Goal: Transaction & Acquisition: Purchase product/service

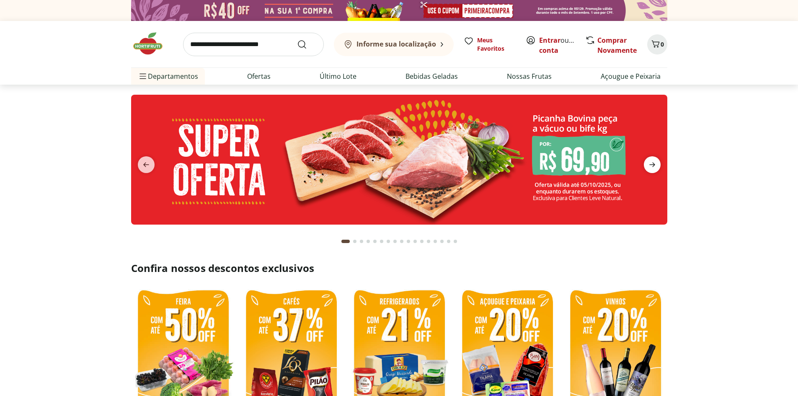
click at [655, 165] on icon "next" at bounding box center [652, 165] width 10 height 10
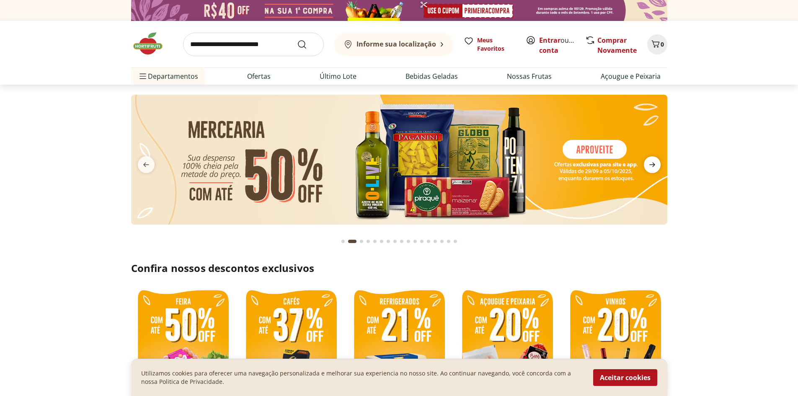
click at [655, 163] on icon "next" at bounding box center [652, 165] width 10 height 10
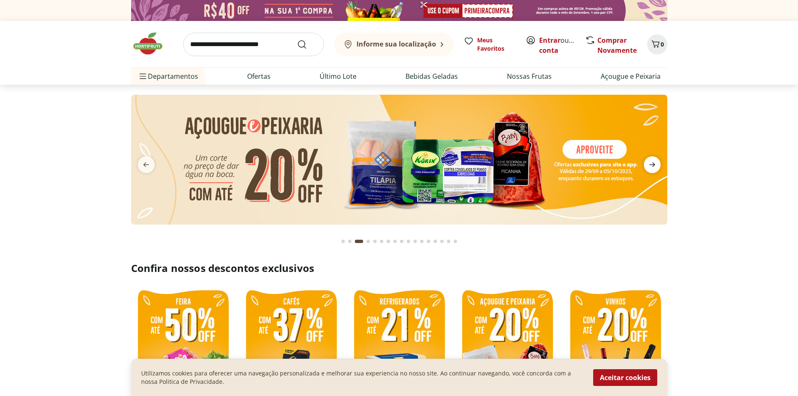
click at [655, 163] on icon "next" at bounding box center [652, 165] width 10 height 10
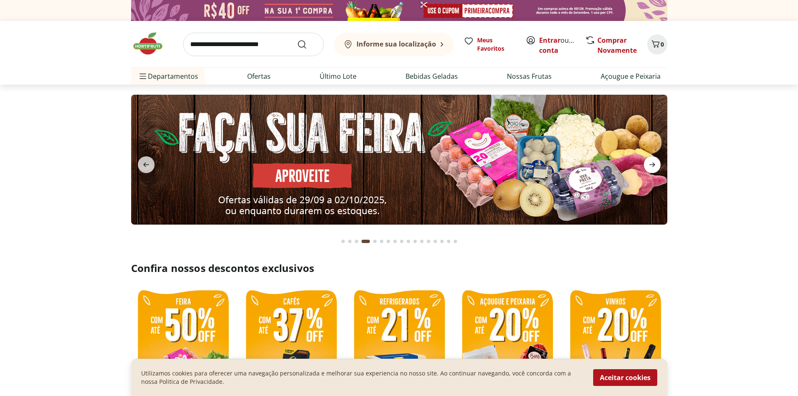
click at [655, 163] on icon "next" at bounding box center [652, 165] width 10 height 10
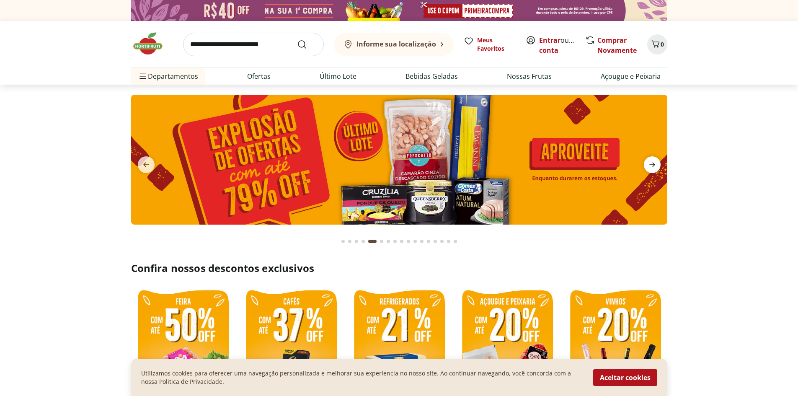
click at [655, 163] on icon "next" at bounding box center [652, 165] width 10 height 10
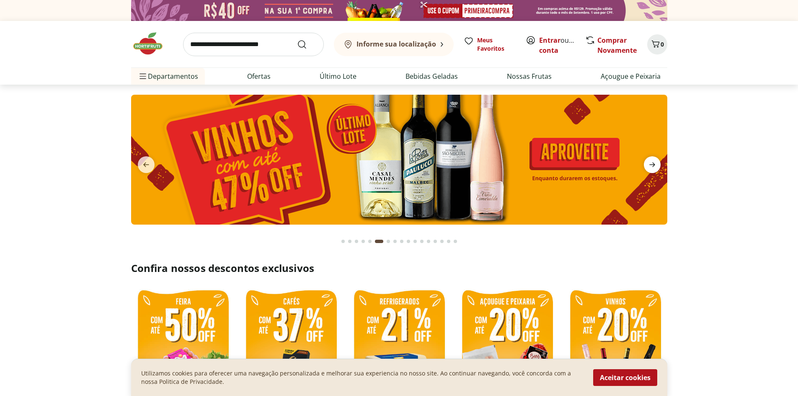
click at [655, 163] on icon "next" at bounding box center [652, 165] width 10 height 10
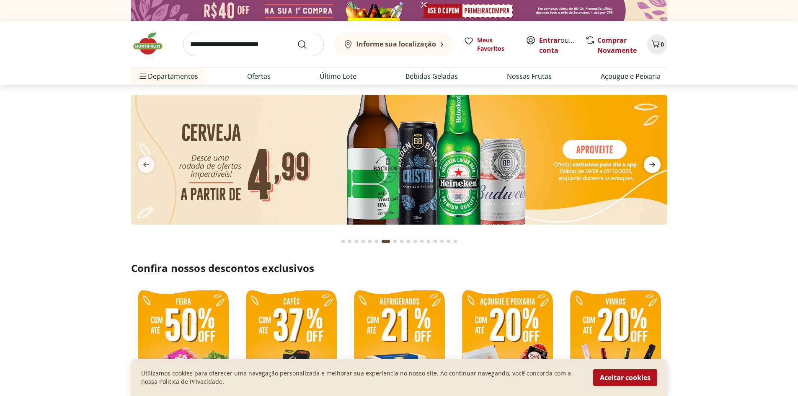
click at [655, 163] on icon "next" at bounding box center [652, 165] width 10 height 10
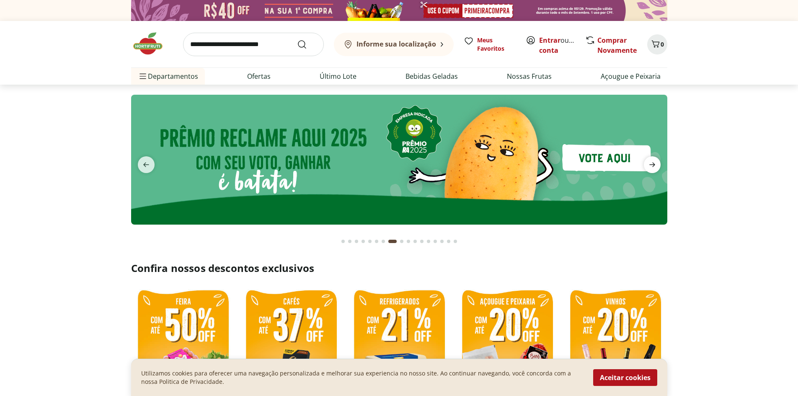
click at [654, 163] on icon "next" at bounding box center [652, 165] width 10 height 10
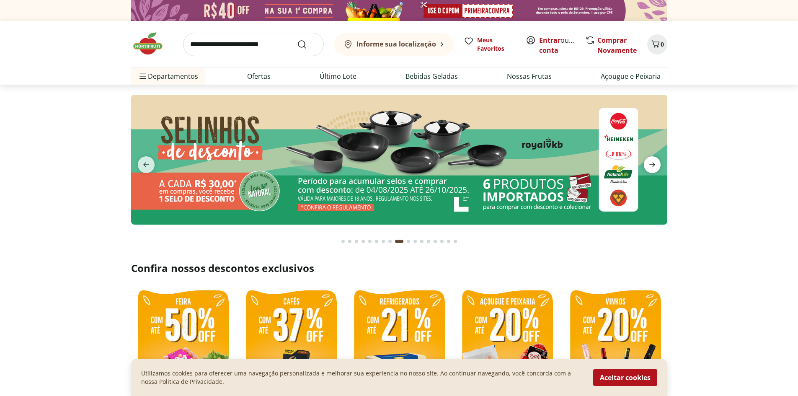
click at [654, 163] on icon "next" at bounding box center [652, 165] width 10 height 10
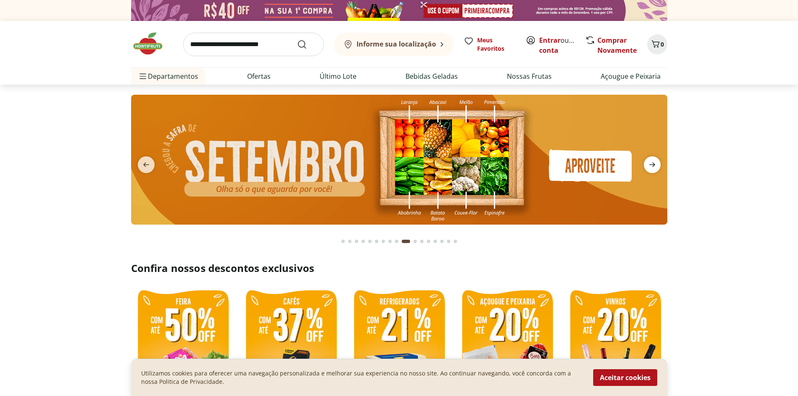
click at [649, 165] on icon "next" at bounding box center [652, 164] width 6 height 5
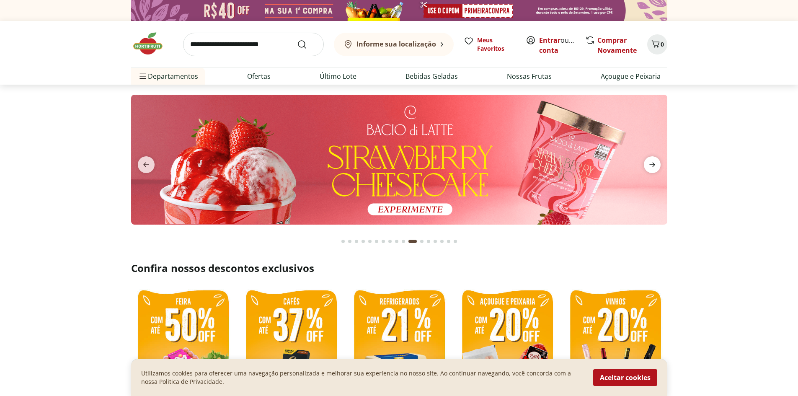
click at [649, 165] on icon "next" at bounding box center [652, 164] width 6 height 5
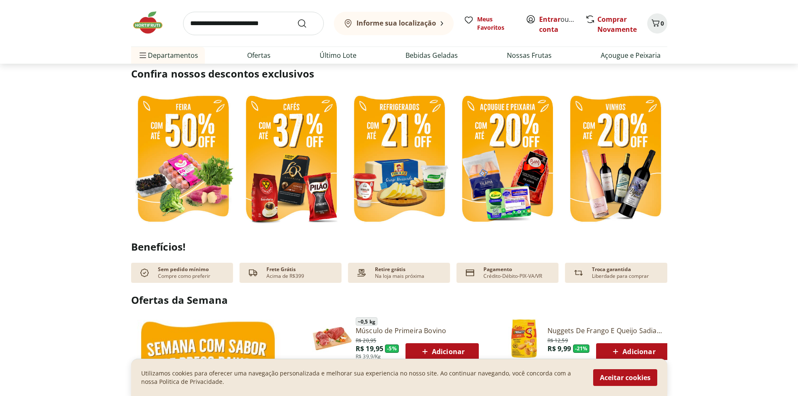
scroll to position [209, 0]
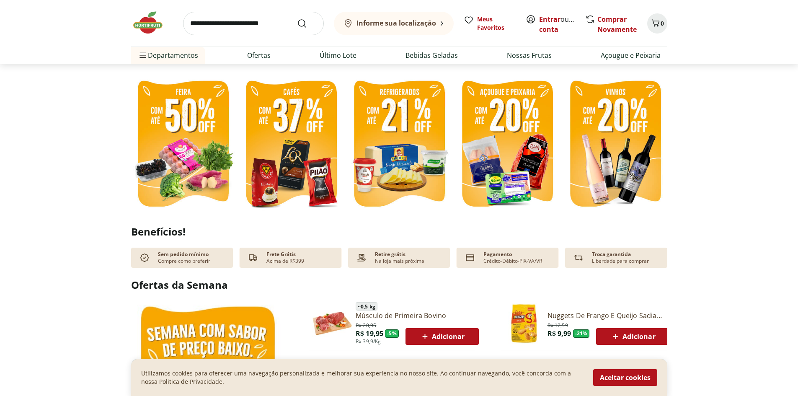
click at [193, 149] on img at bounding box center [183, 144] width 104 height 139
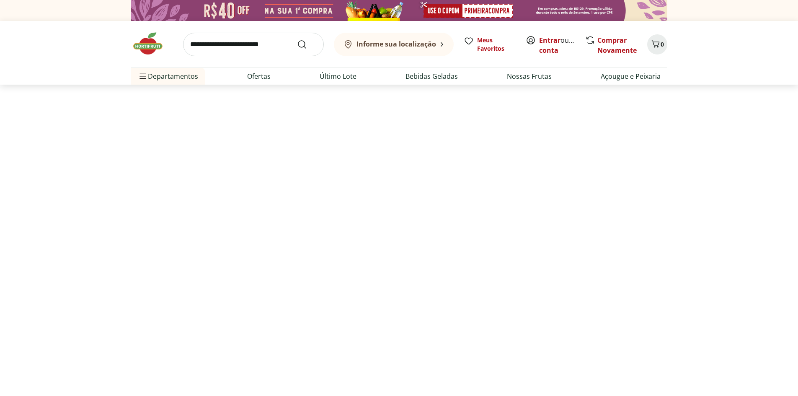
select select "**********"
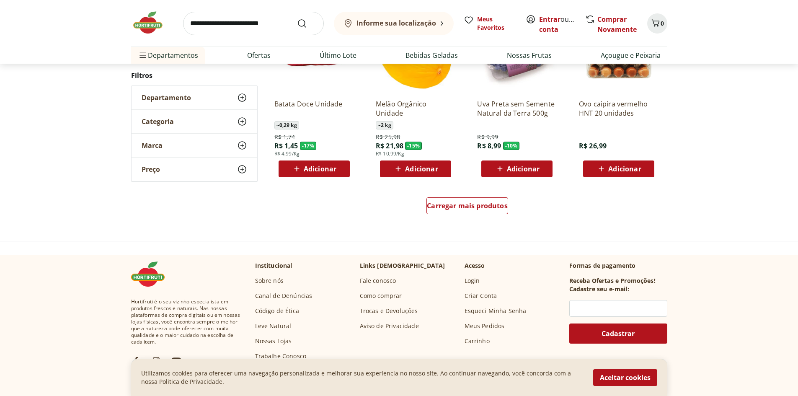
scroll to position [461, 0]
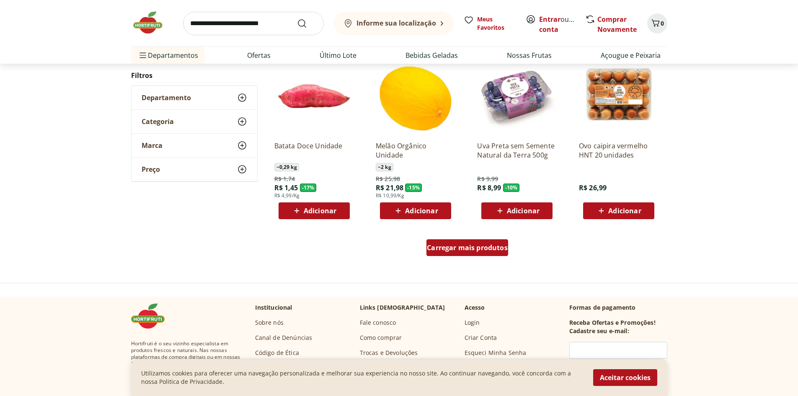
click at [462, 252] on div "Carregar mais produtos" at bounding box center [467, 247] width 82 height 17
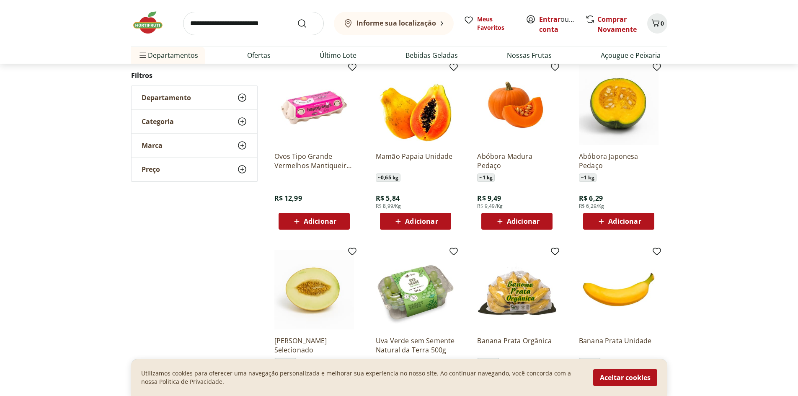
scroll to position [628, 0]
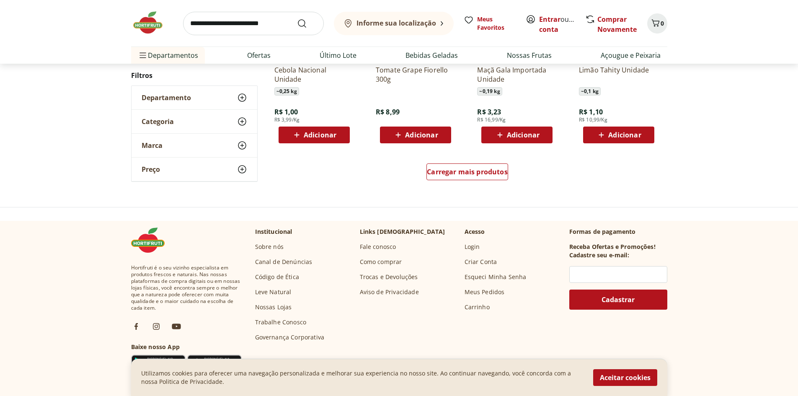
scroll to position [586, 0]
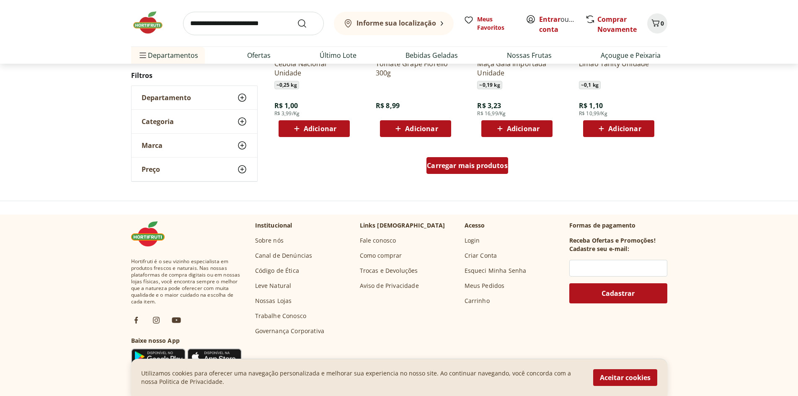
click at [433, 160] on div "Carregar mais produtos" at bounding box center [467, 165] width 82 height 17
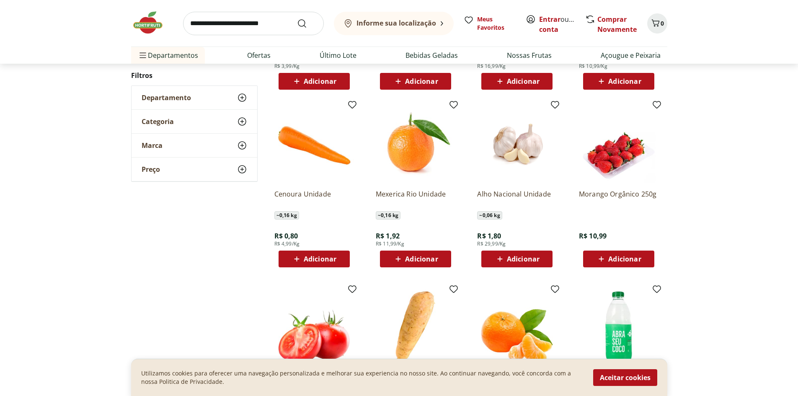
scroll to position [712, 0]
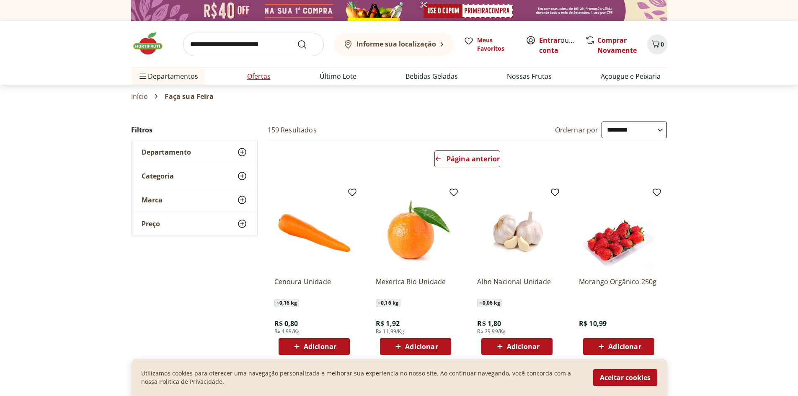
click at [266, 76] on link "Ofertas" at bounding box center [258, 76] width 23 height 10
select select "**********"
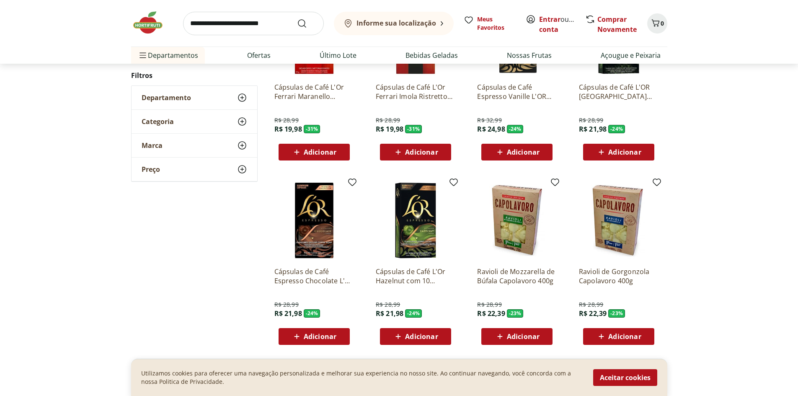
scroll to position [461, 0]
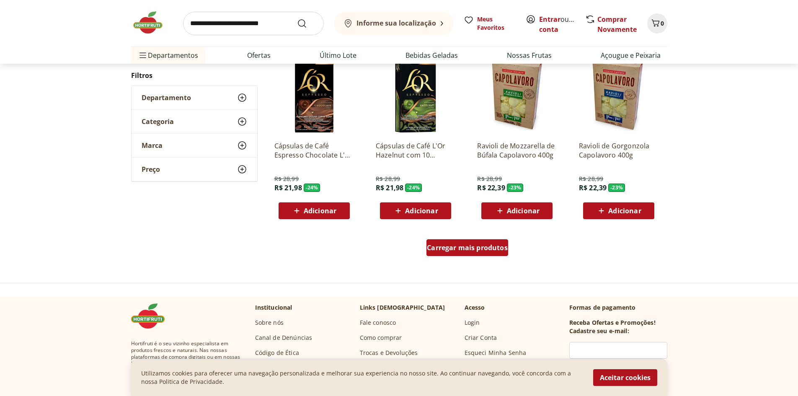
click at [488, 254] on div "Carregar mais produtos" at bounding box center [467, 247] width 82 height 17
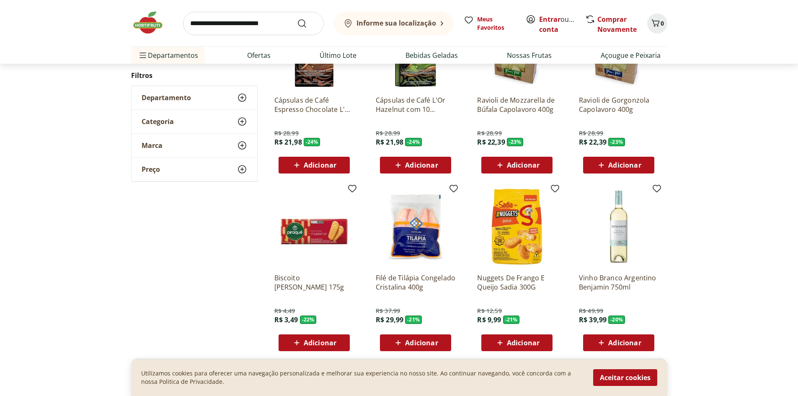
scroll to position [586, 0]
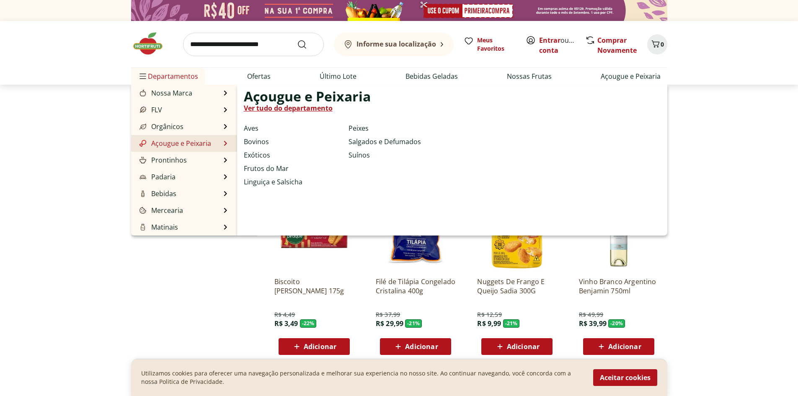
click at [197, 144] on link "Açougue e Peixaria" at bounding box center [174, 143] width 73 height 10
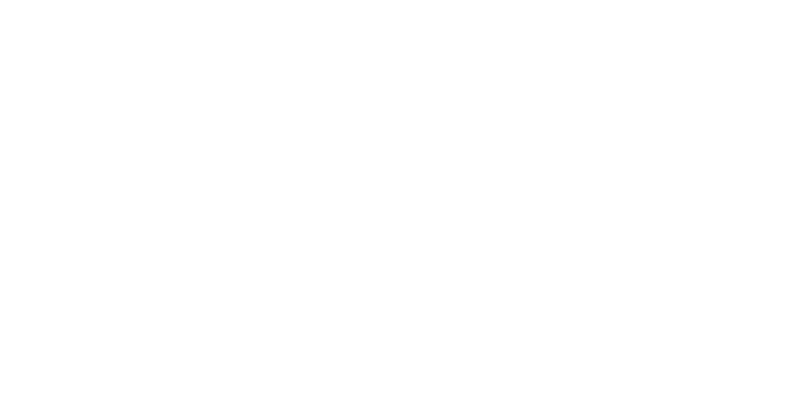
select select "**********"
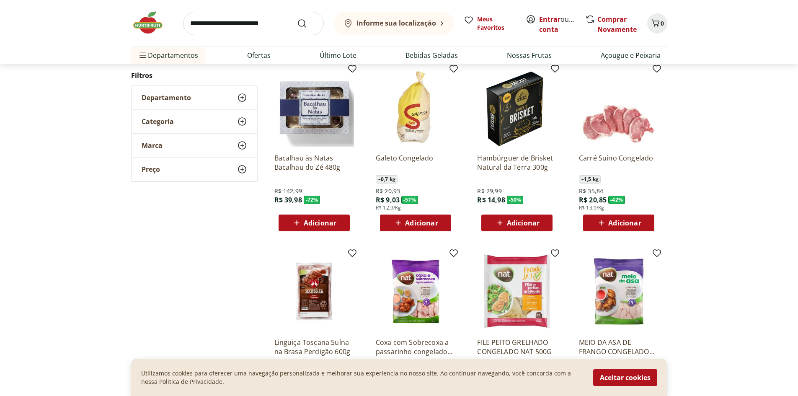
scroll to position [84, 0]
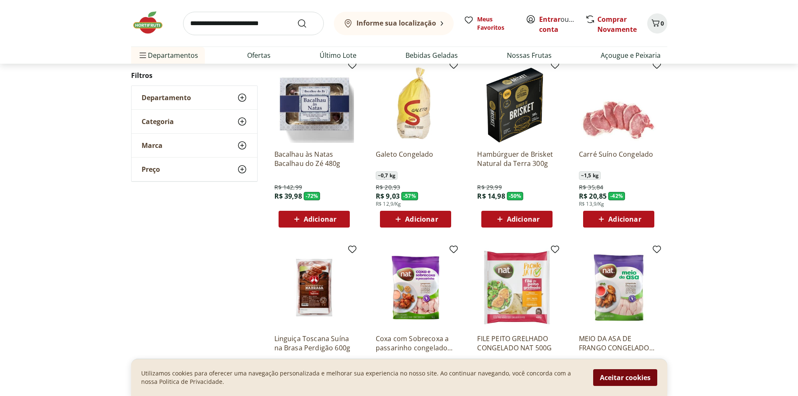
click at [630, 376] on button "Aceitar cookies" at bounding box center [625, 377] width 64 height 17
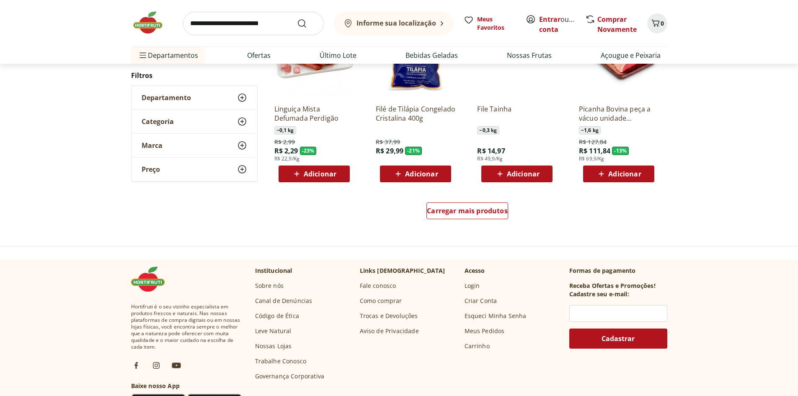
scroll to position [502, 0]
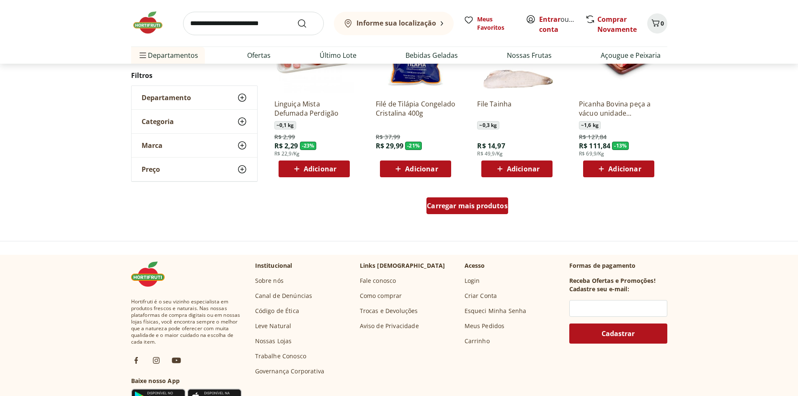
click at [484, 210] on div "Carregar mais produtos" at bounding box center [467, 205] width 82 height 17
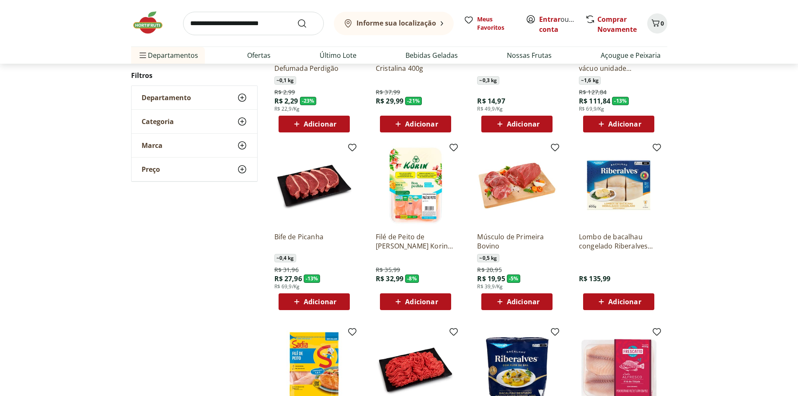
scroll to position [586, 0]
